Goal: Transaction & Acquisition: Download file/media

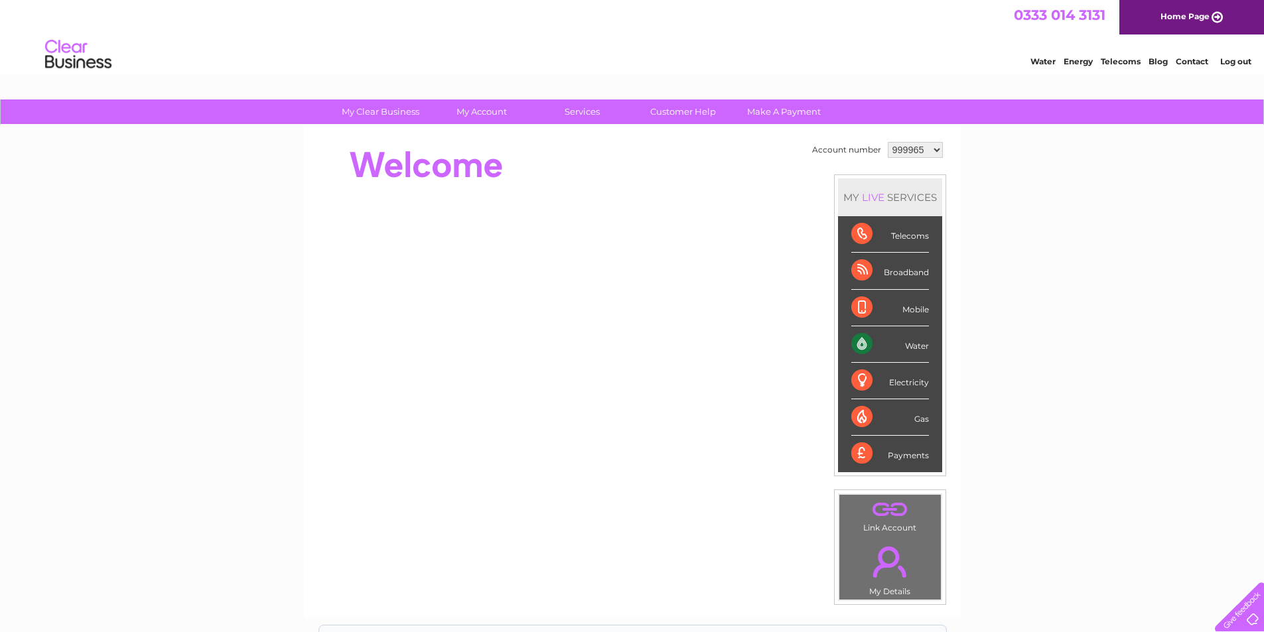
drag, startPoint x: 937, startPoint y: 152, endPoint x: 925, endPoint y: 156, distance: 12.6
click at [937, 152] on select "999965 999992 1091300" at bounding box center [915, 150] width 55 height 16
select select "999992"
click at [888, 142] on select "999965 999992 1091300" at bounding box center [915, 150] width 55 height 16
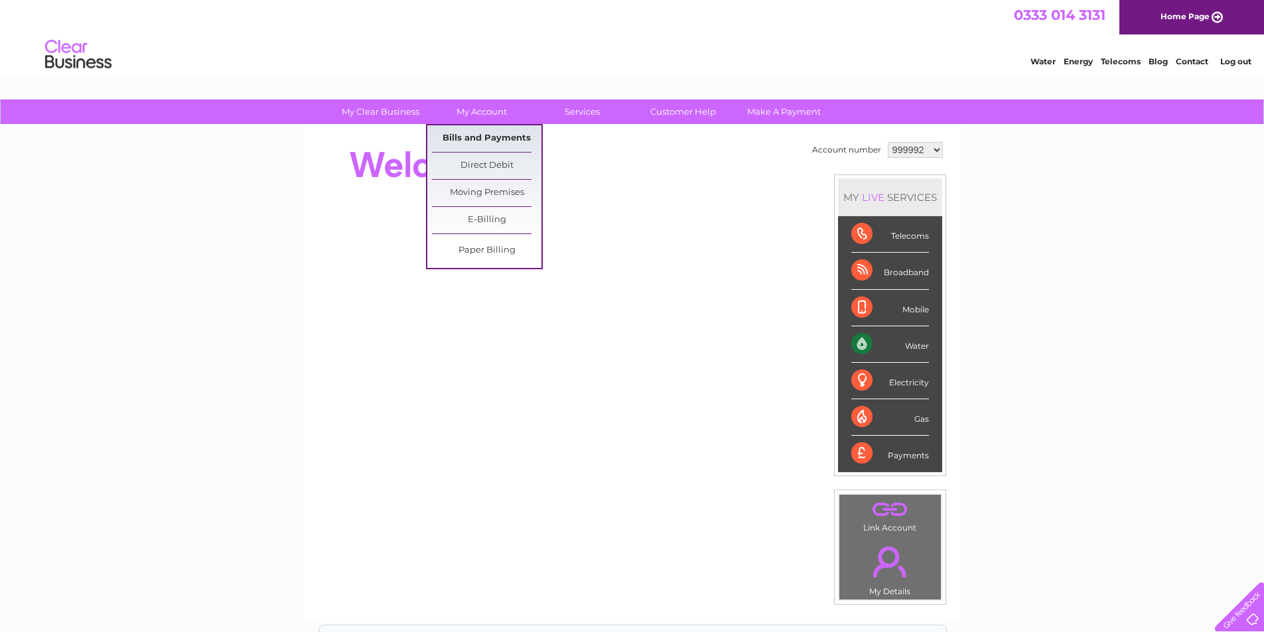
click at [487, 138] on link "Bills and Payments" at bounding box center [487, 138] width 110 height 27
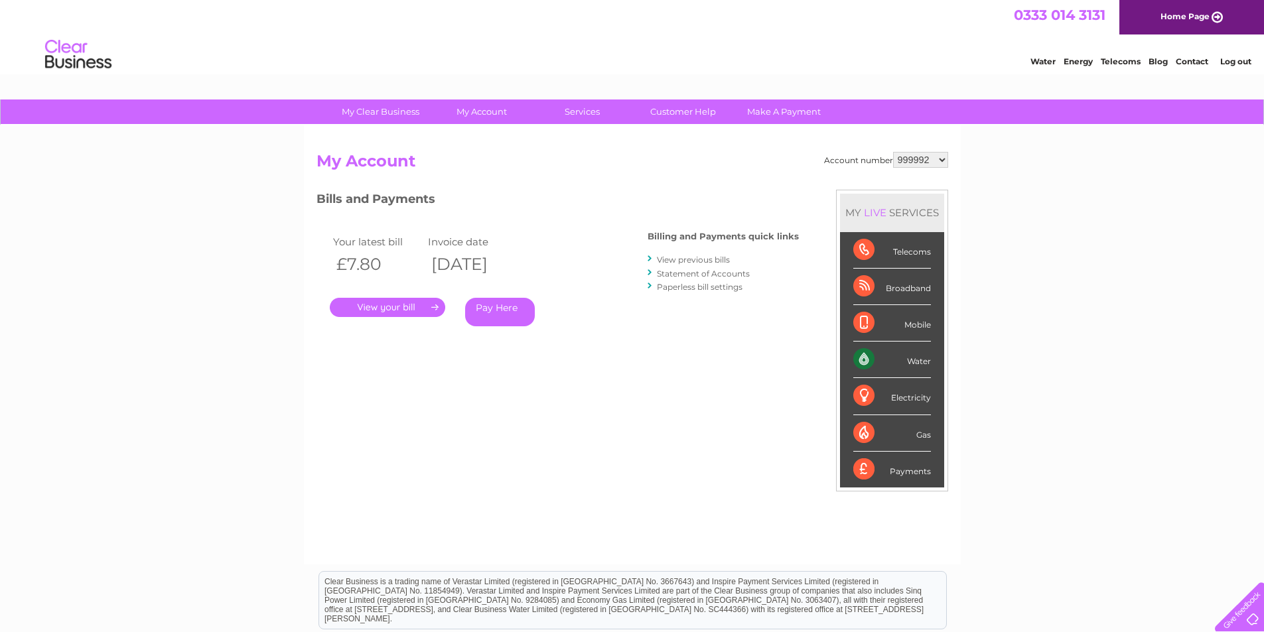
click at [412, 308] on link "." at bounding box center [387, 307] width 115 height 19
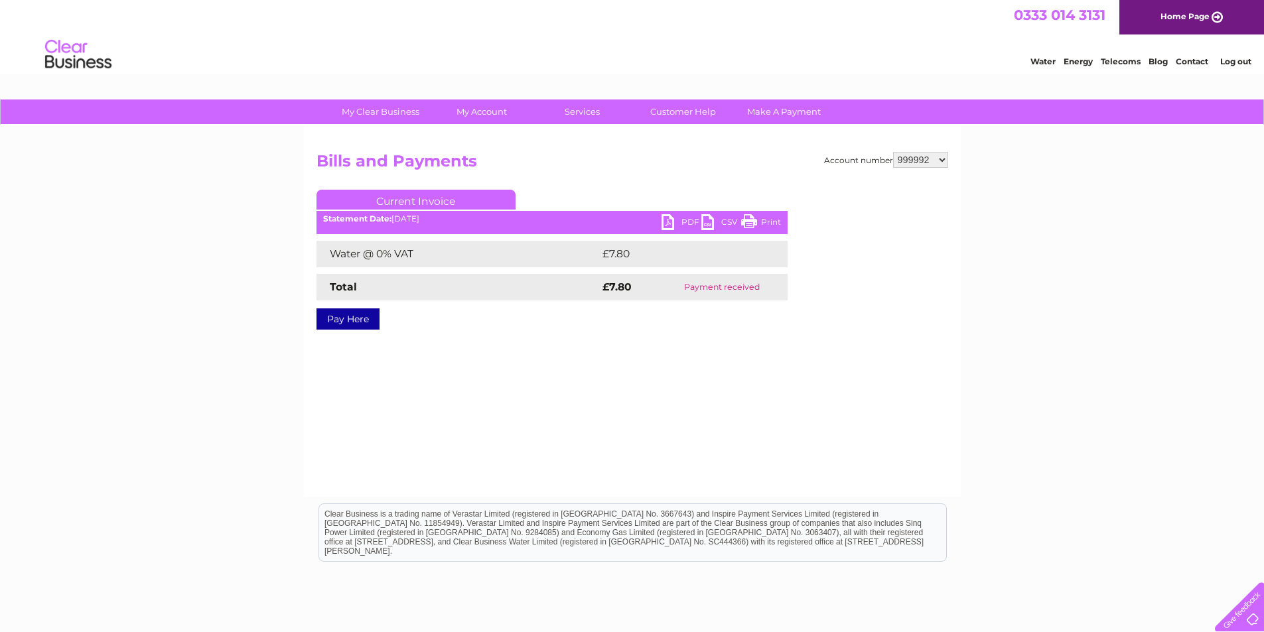
click at [679, 223] on link "PDF" at bounding box center [682, 223] width 40 height 19
